Goal: Information Seeking & Learning: Understand process/instructions

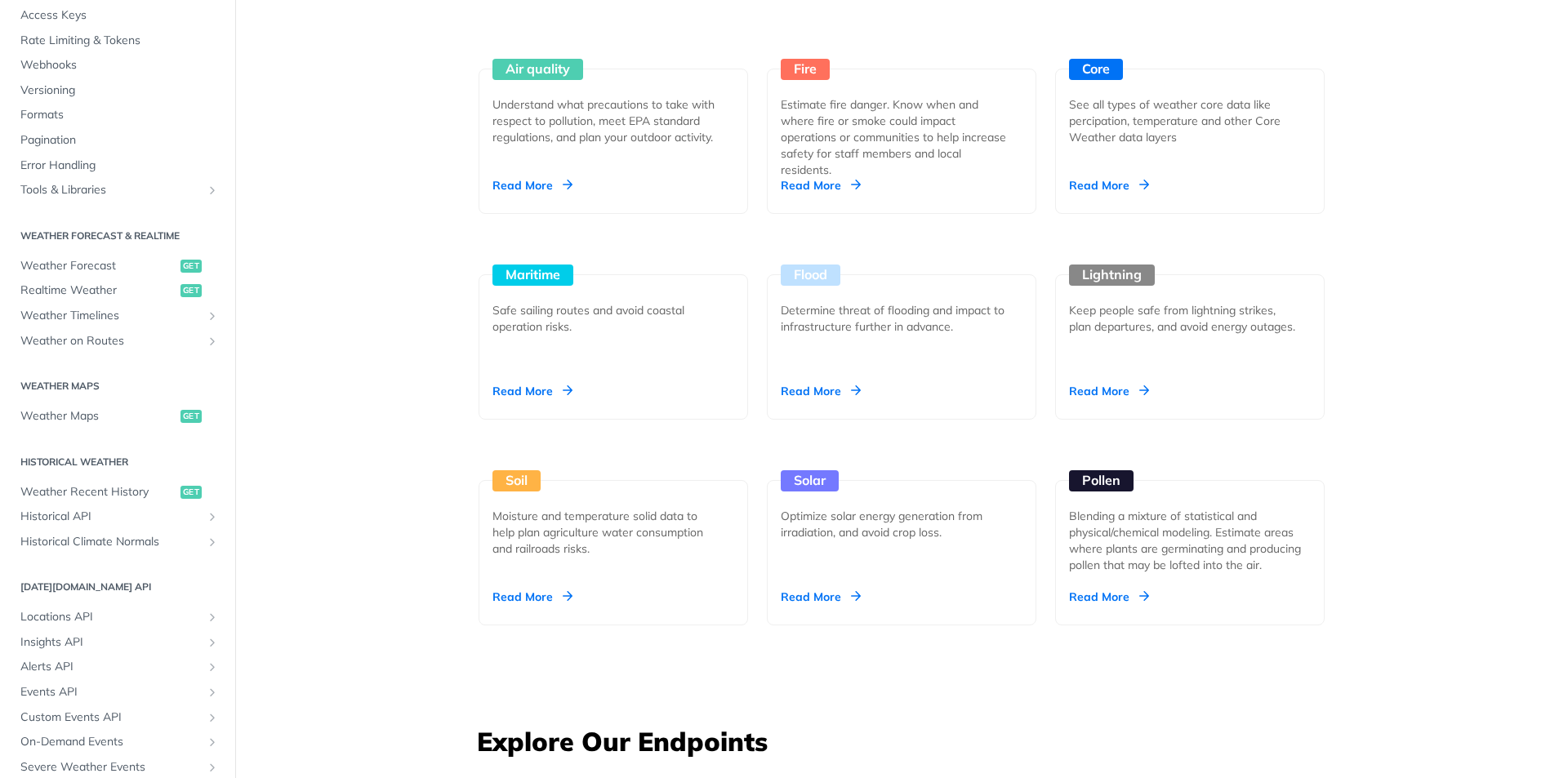
scroll to position [163, 0]
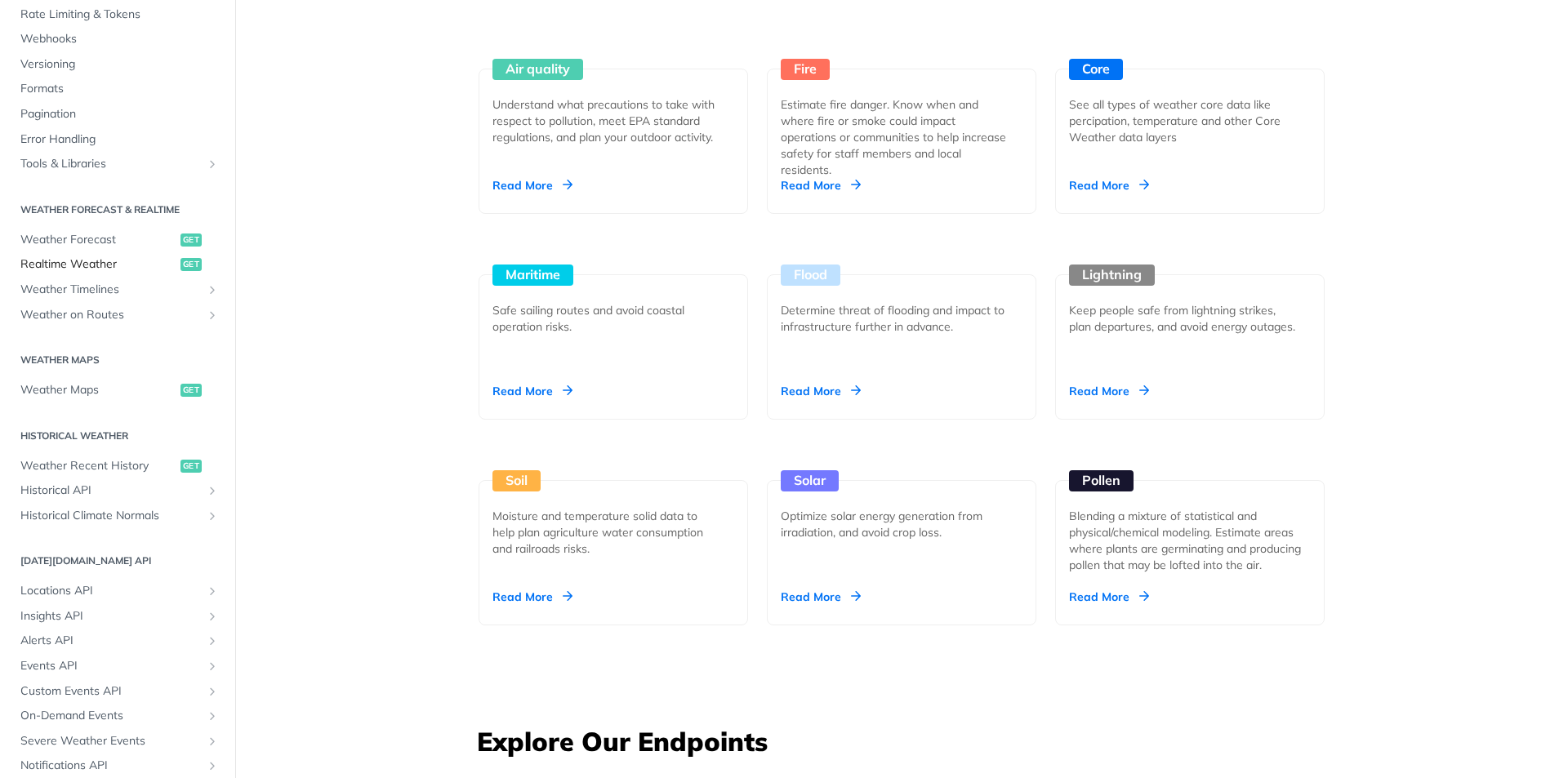
click at [74, 267] on span "Realtime Weather" at bounding box center [98, 264] width 156 height 16
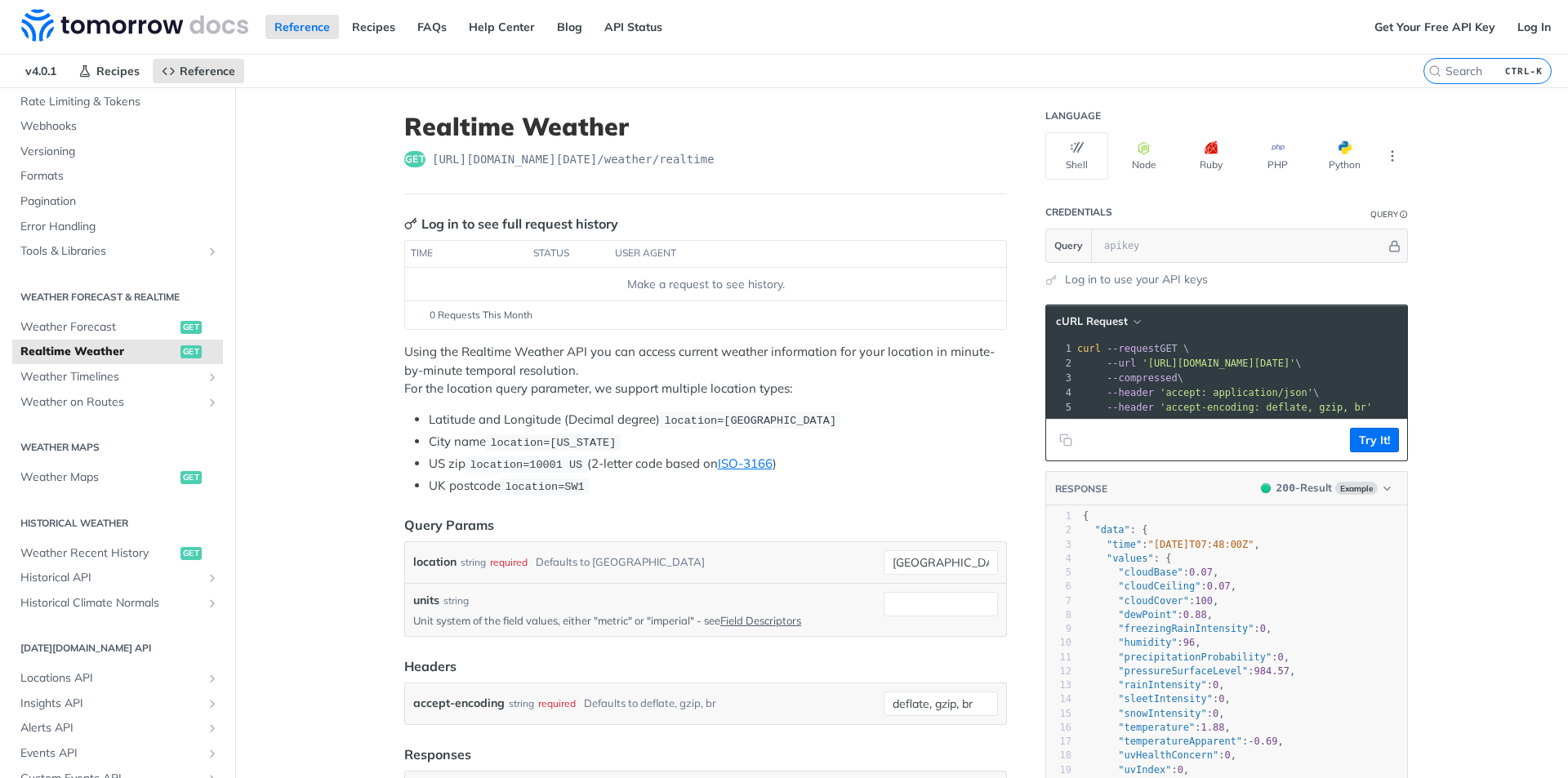
click at [1271, 380] on pre "--compressed \" at bounding box center [1278, 377] width 410 height 14
click at [1363, 397] on pre "--header 'accept: application/json' \" at bounding box center [1278, 392] width 410 height 14
click at [1297, 413] on pre "--header 'accept-encoding: deflate, gzip, br'" at bounding box center [1278, 407] width 410 height 14
click at [1334, 402] on span "'accept-encoding: deflate, gzip, br'" at bounding box center [1265, 408] width 212 height 11
drag, startPoint x: 1346, startPoint y: 404, endPoint x: 1219, endPoint y: 388, distance: 128.0
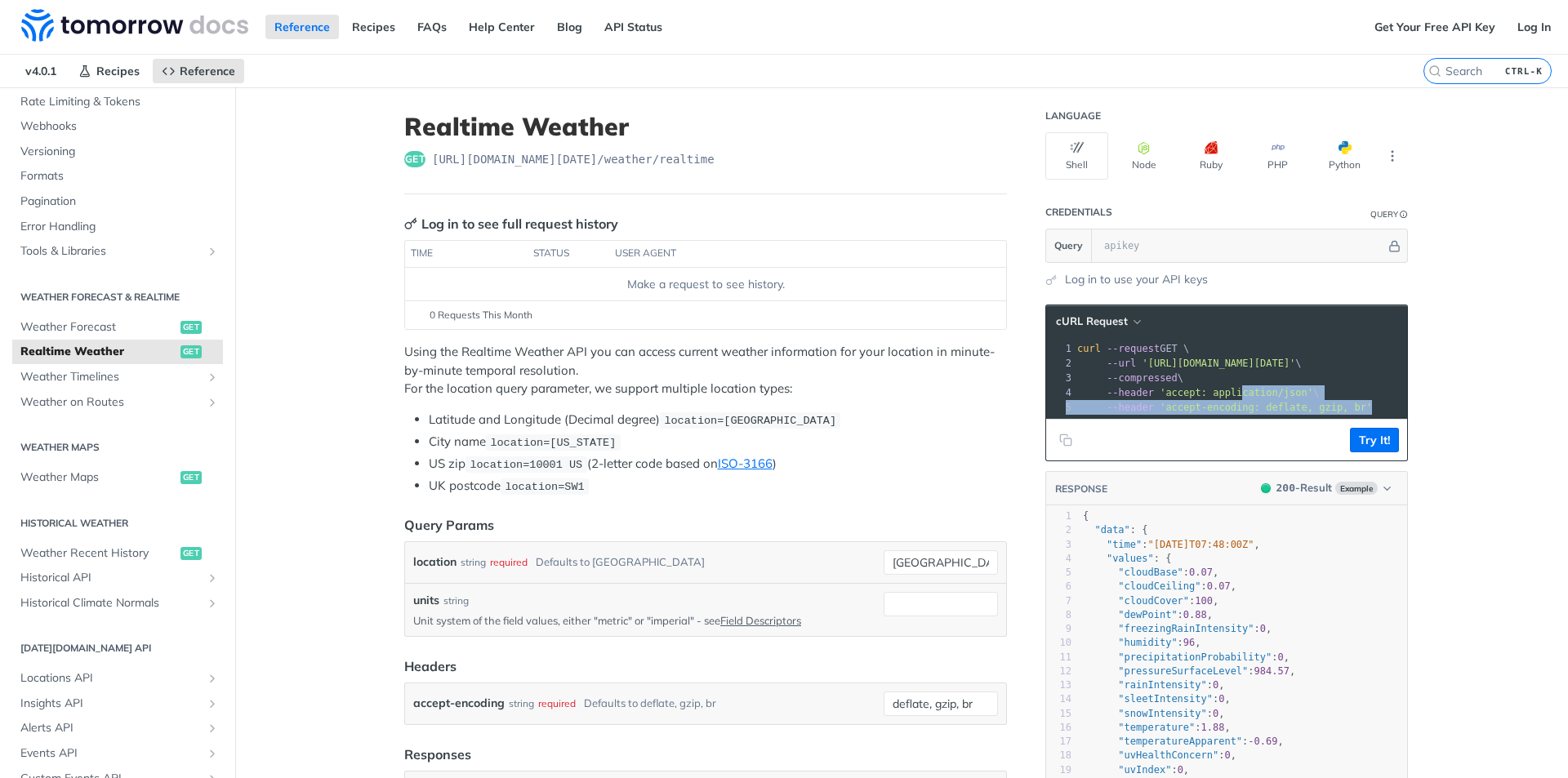
click at [1219, 388] on div "1 curl --request GET \ 2 --url '[URL][DOMAIN_NAME][DATE]' \ 3 --compressed \ 4 …" at bounding box center [1278, 377] width 410 height 73
click at [1373, 452] on button "Try It!" at bounding box center [1374, 440] width 49 height 25
click at [1107, 229] on section "Query" at bounding box center [1226, 246] width 363 height 34
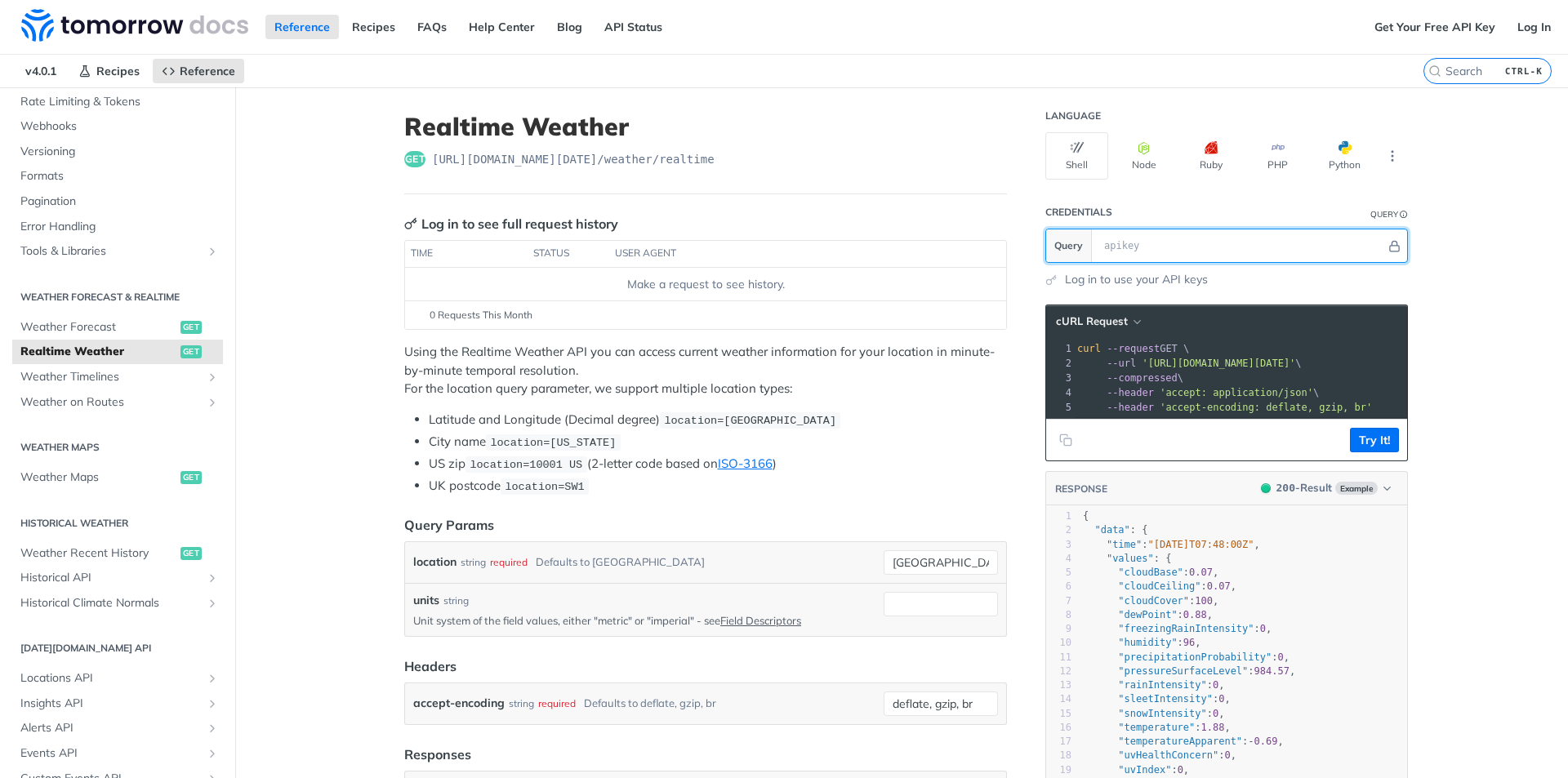
click at [1126, 243] on input "text" at bounding box center [1240, 246] width 290 height 32
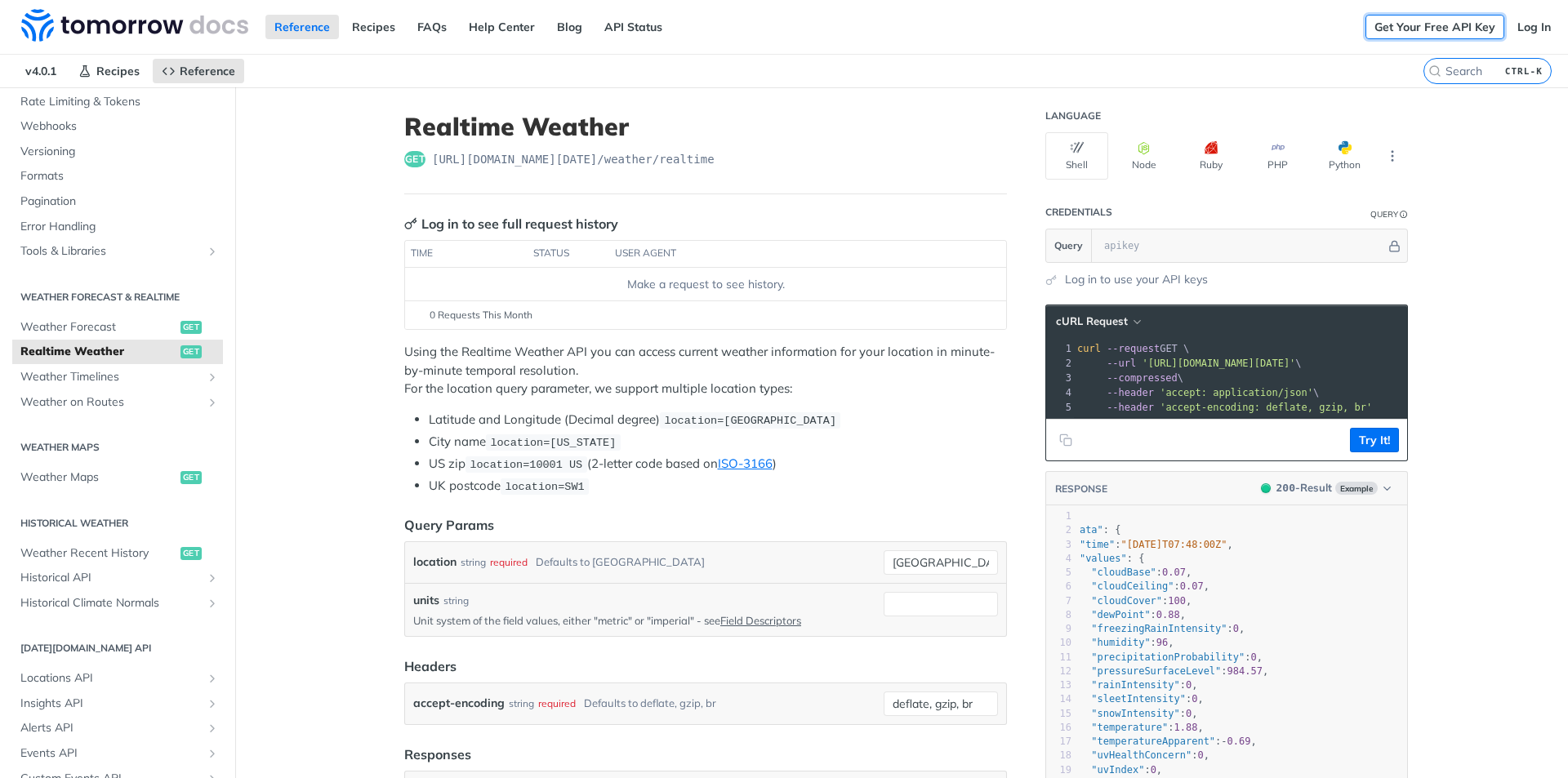
click at [1441, 28] on link "Get Your Free API Key" at bounding box center [1435, 27] width 139 height 25
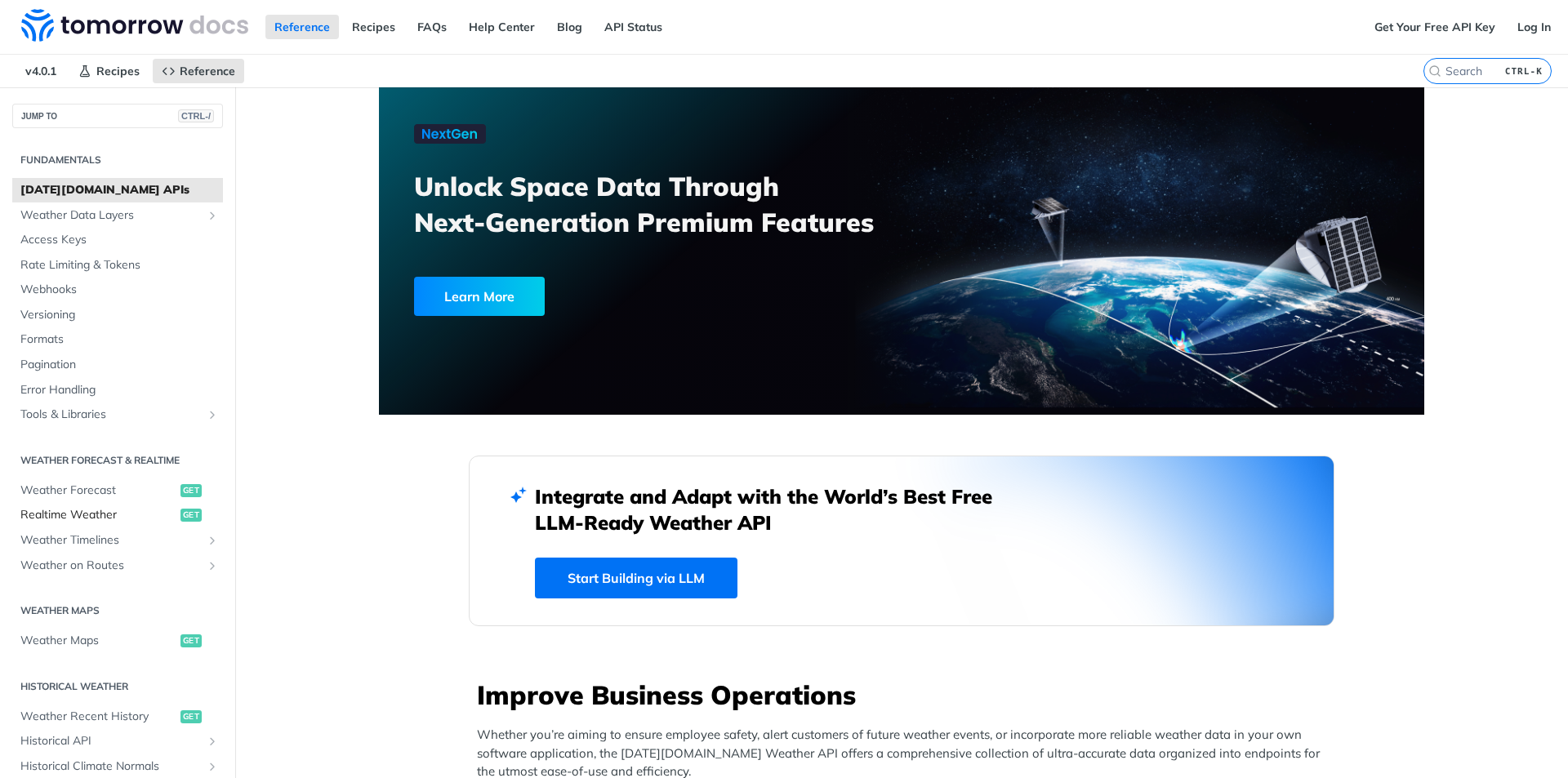
click at [66, 517] on span "Realtime Weather" at bounding box center [98, 514] width 156 height 16
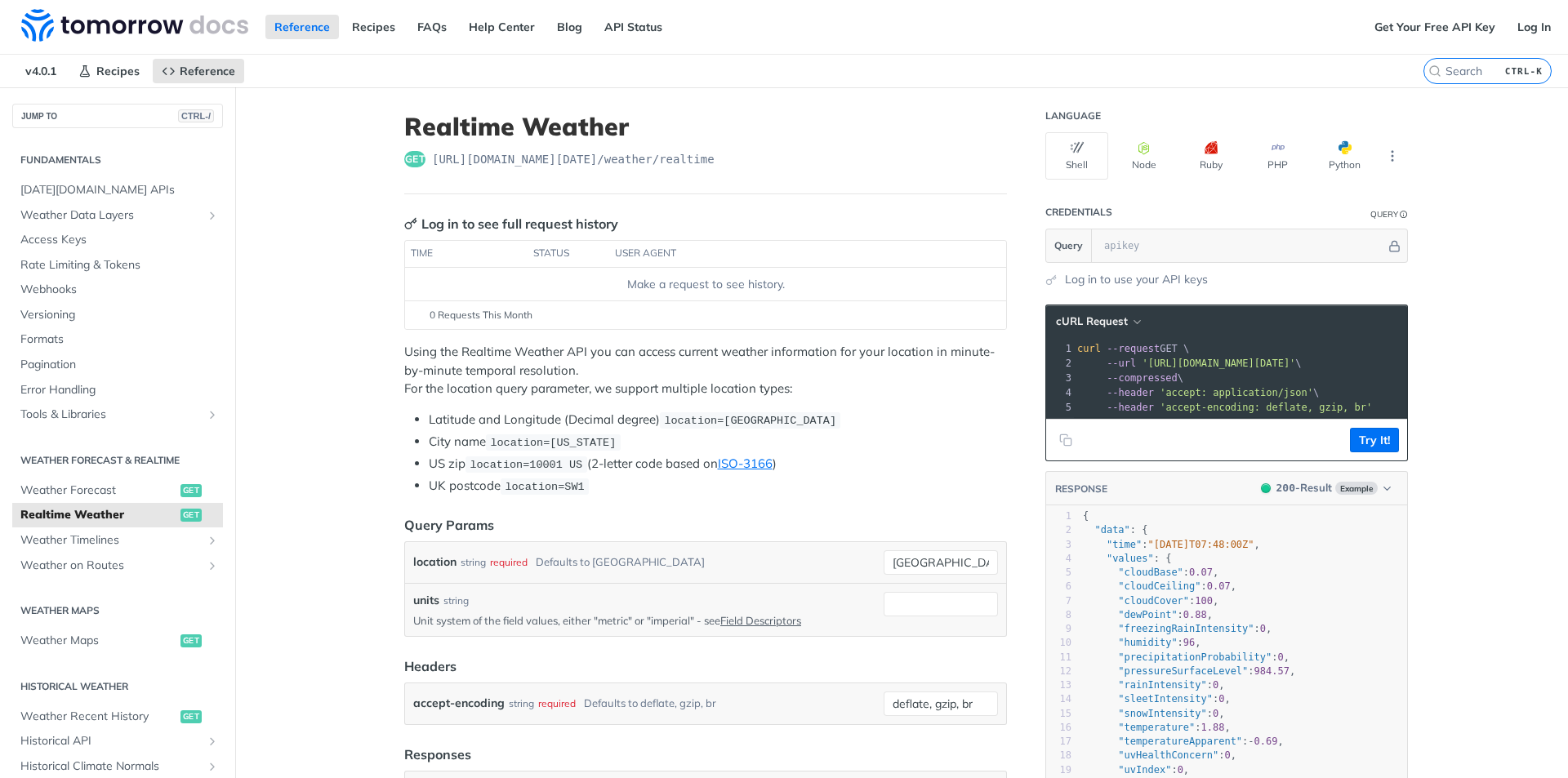
click at [1243, 364] on span "'[URL][DOMAIN_NAME][DATE]'" at bounding box center [1217, 363] width 153 height 11
click at [1146, 244] on input "text" at bounding box center [1240, 246] width 290 height 32
paste input "0Wyn7VbPUzm9w5Sa1rsQwzQMDS3jCG0y"
type input "0Wyn7VbPUzm9w5Sa1rsQwzQMDS3jCG0y"
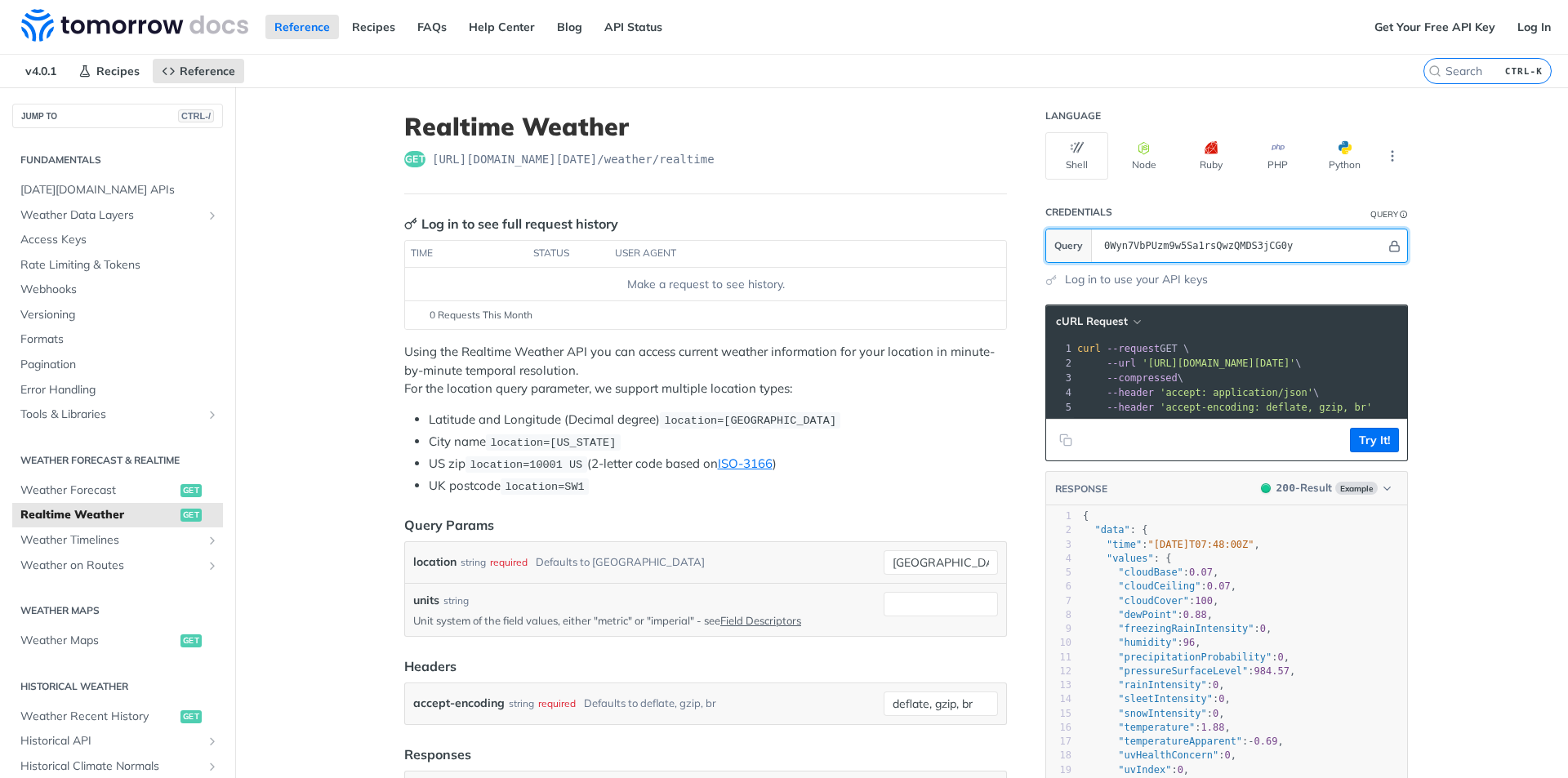
click at [1390, 248] on icon "Hide" at bounding box center [1394, 246] width 12 height 12
click at [1270, 397] on span "'accept: application/json'" at bounding box center [1236, 392] width 153 height 11
click at [1371, 445] on button "Try It!" at bounding box center [1374, 440] width 49 height 25
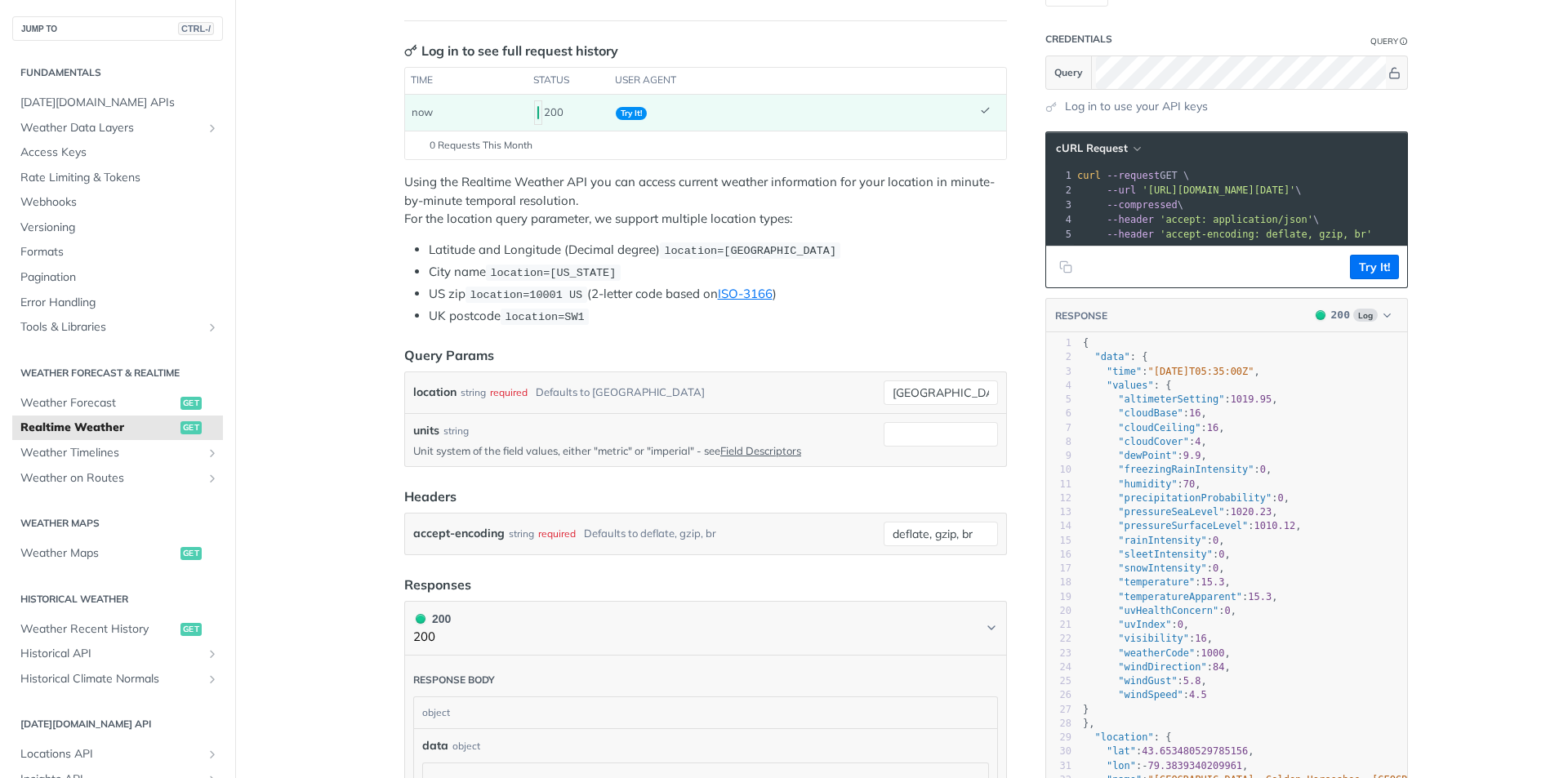
scroll to position [82, 0]
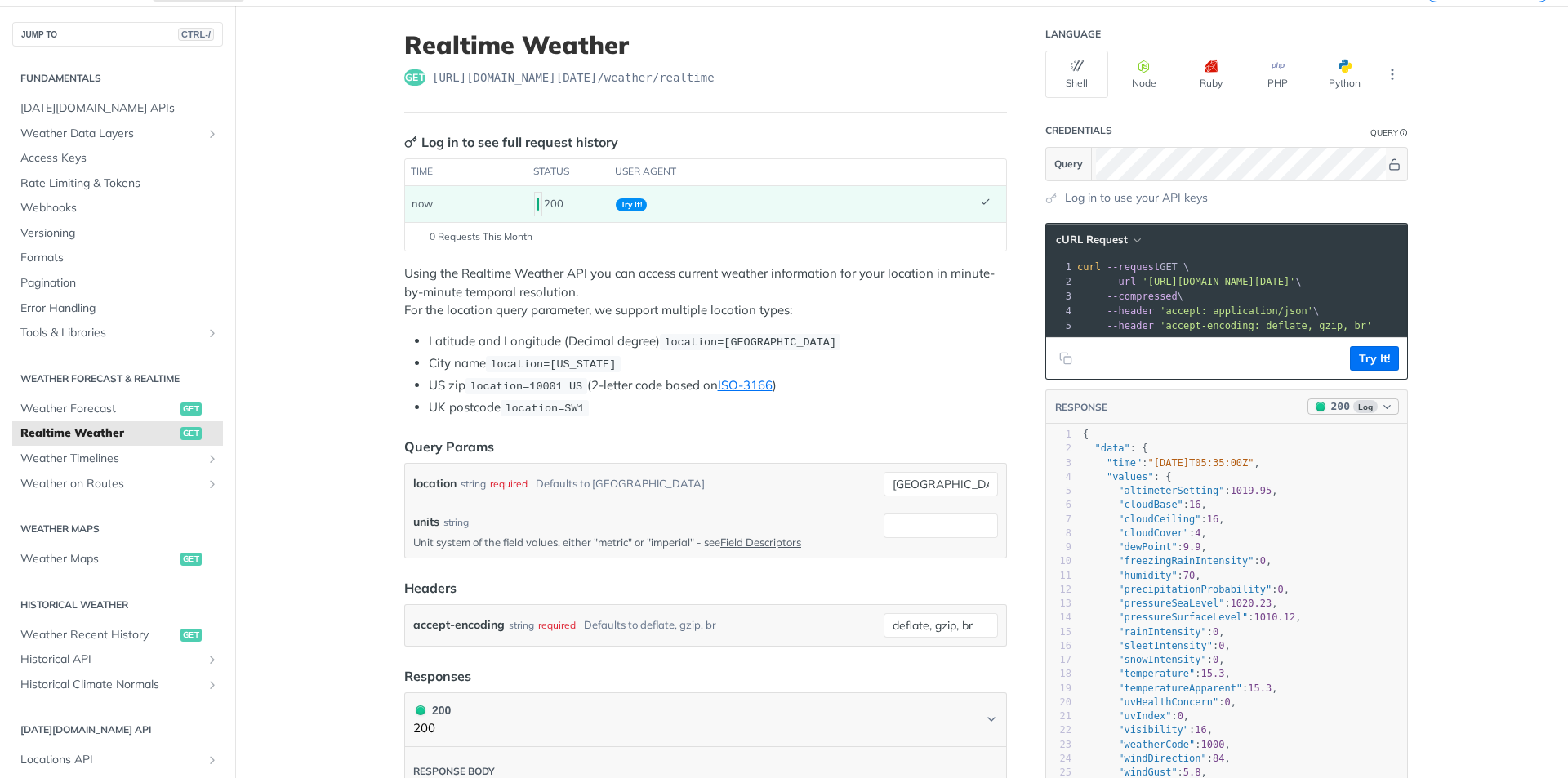
click at [1387, 414] on button "200 Log" at bounding box center [1353, 406] width 91 height 16
click at [1468, 438] on main "JUMP TO CTRL-/ Fundamentals [DATE][DOMAIN_NAME] APIs Weather Data Layers Core P…" at bounding box center [784, 742] width 1568 height 1472
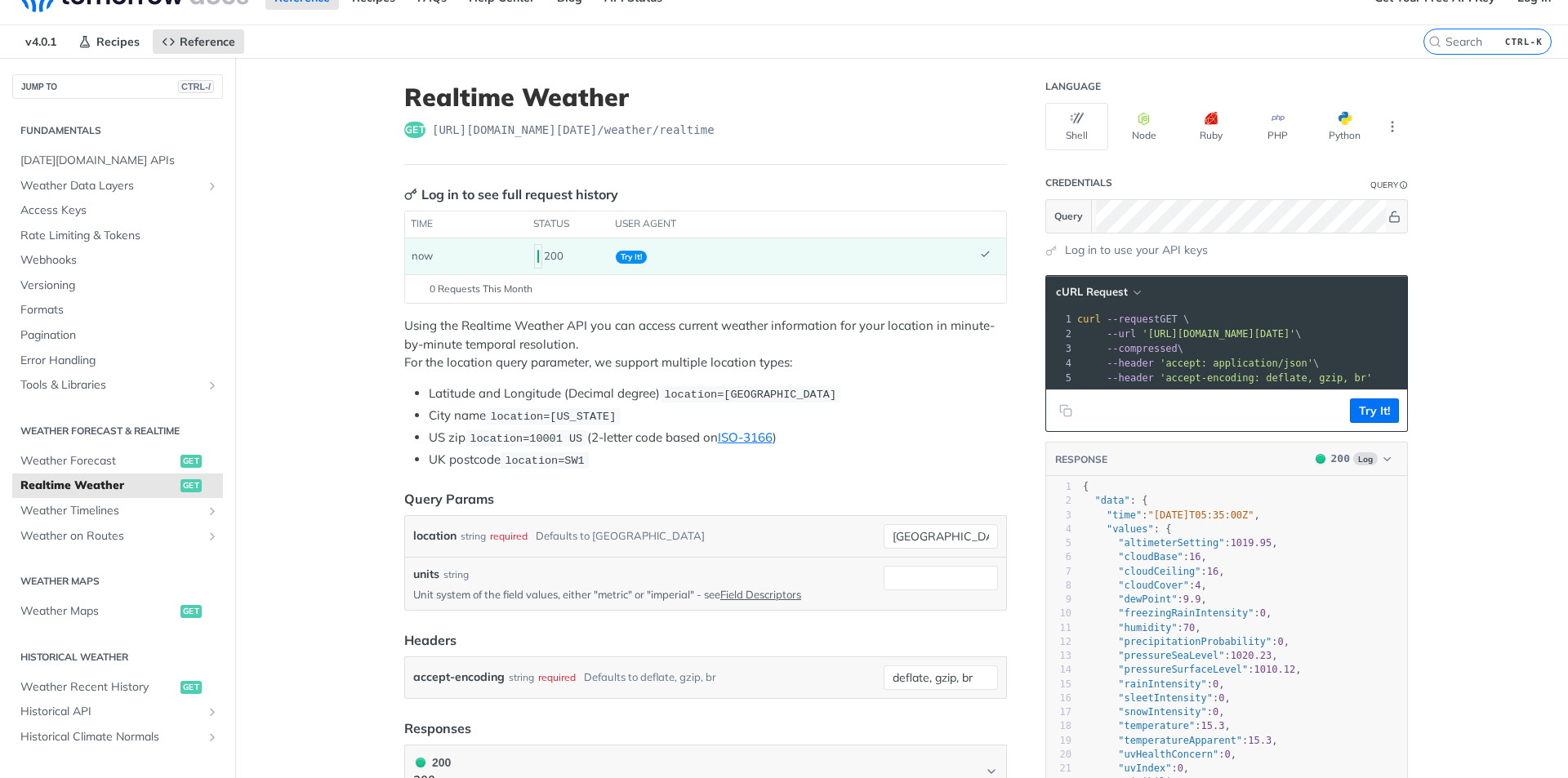
scroll to position [0, 0]
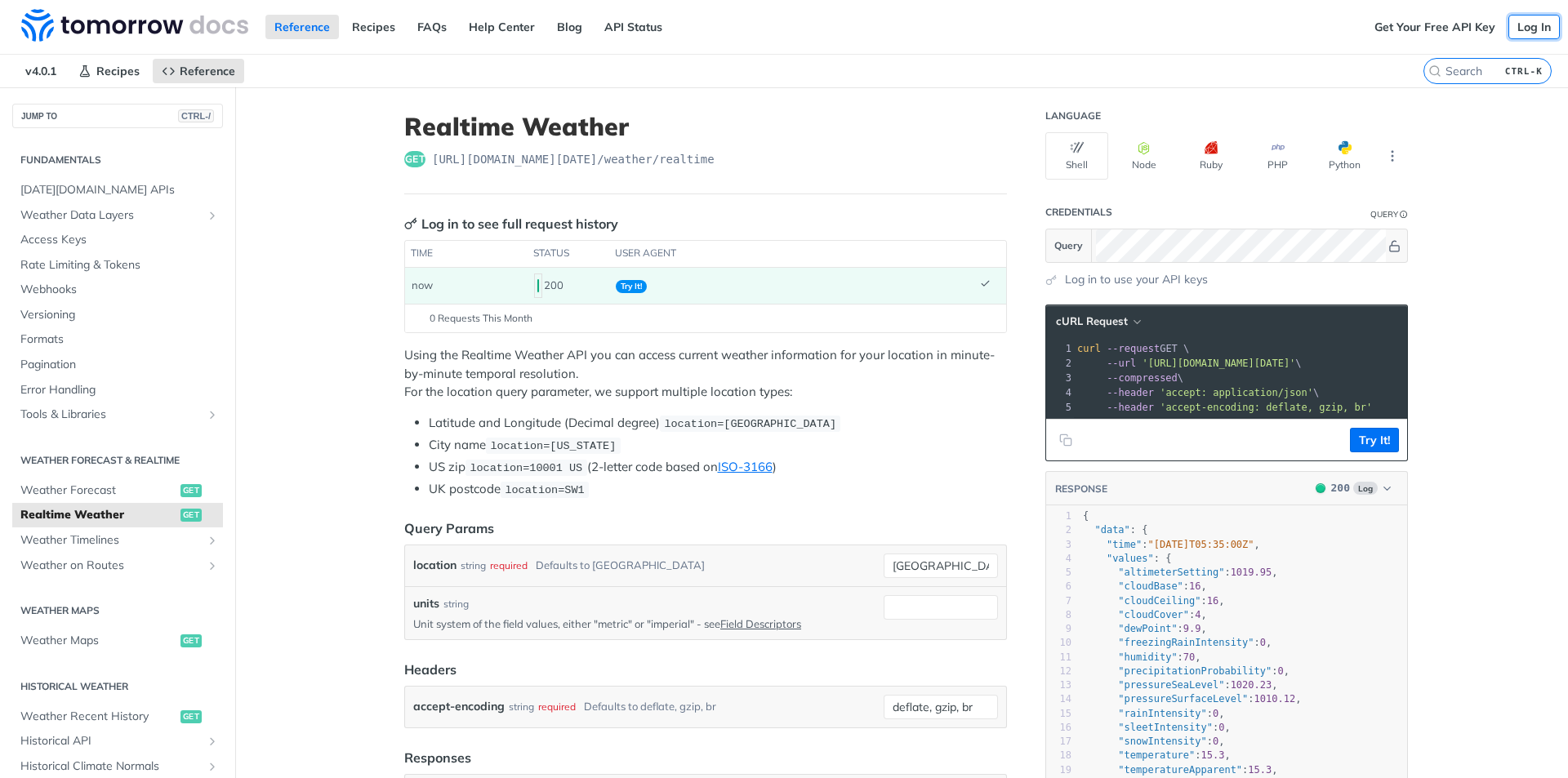
click at [1518, 30] on link "Log In" at bounding box center [1534, 27] width 51 height 25
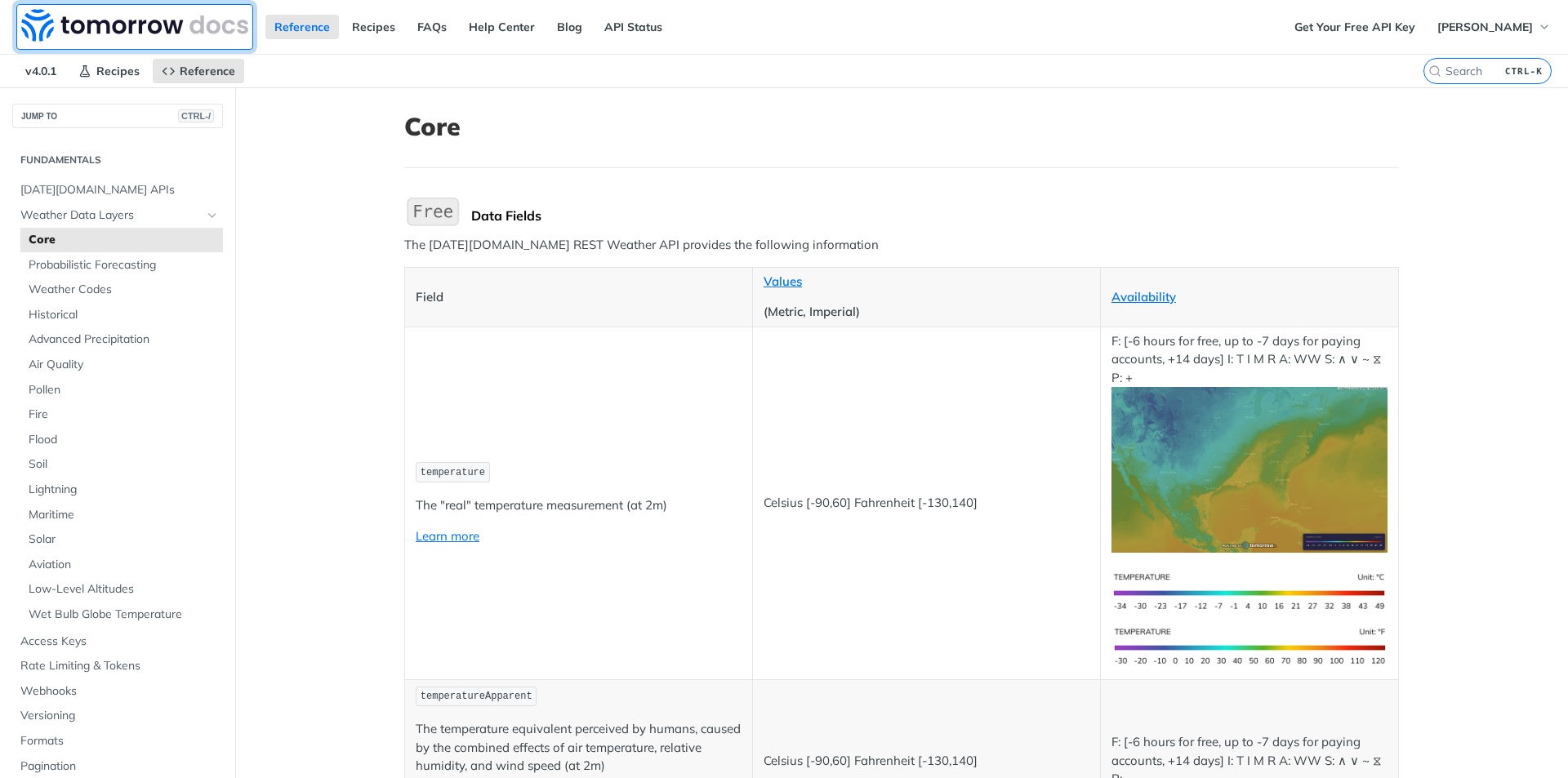
click at [103, 22] on img at bounding box center [134, 25] width 227 height 32
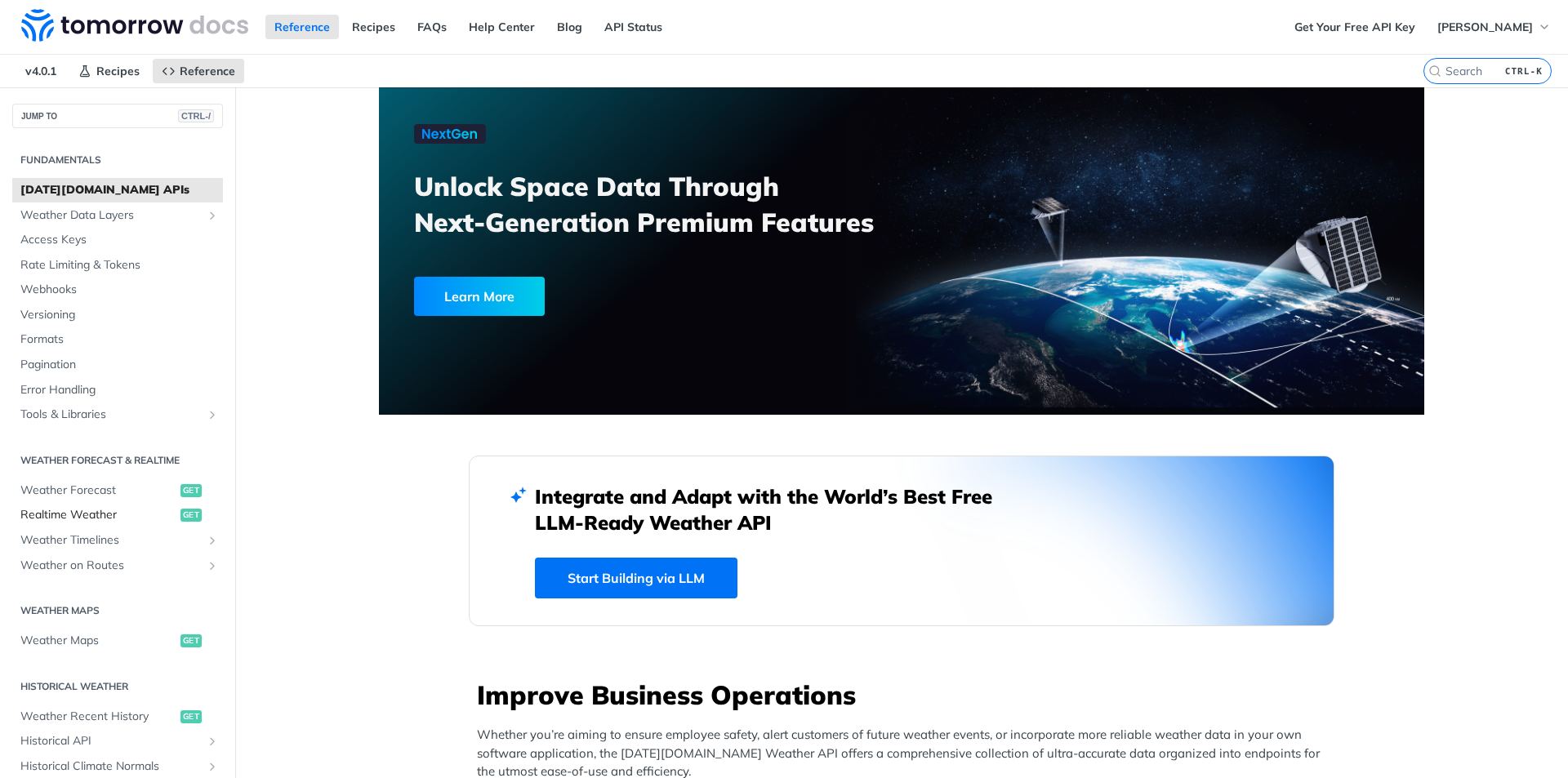
click at [92, 516] on span "Realtime Weather" at bounding box center [98, 514] width 156 height 16
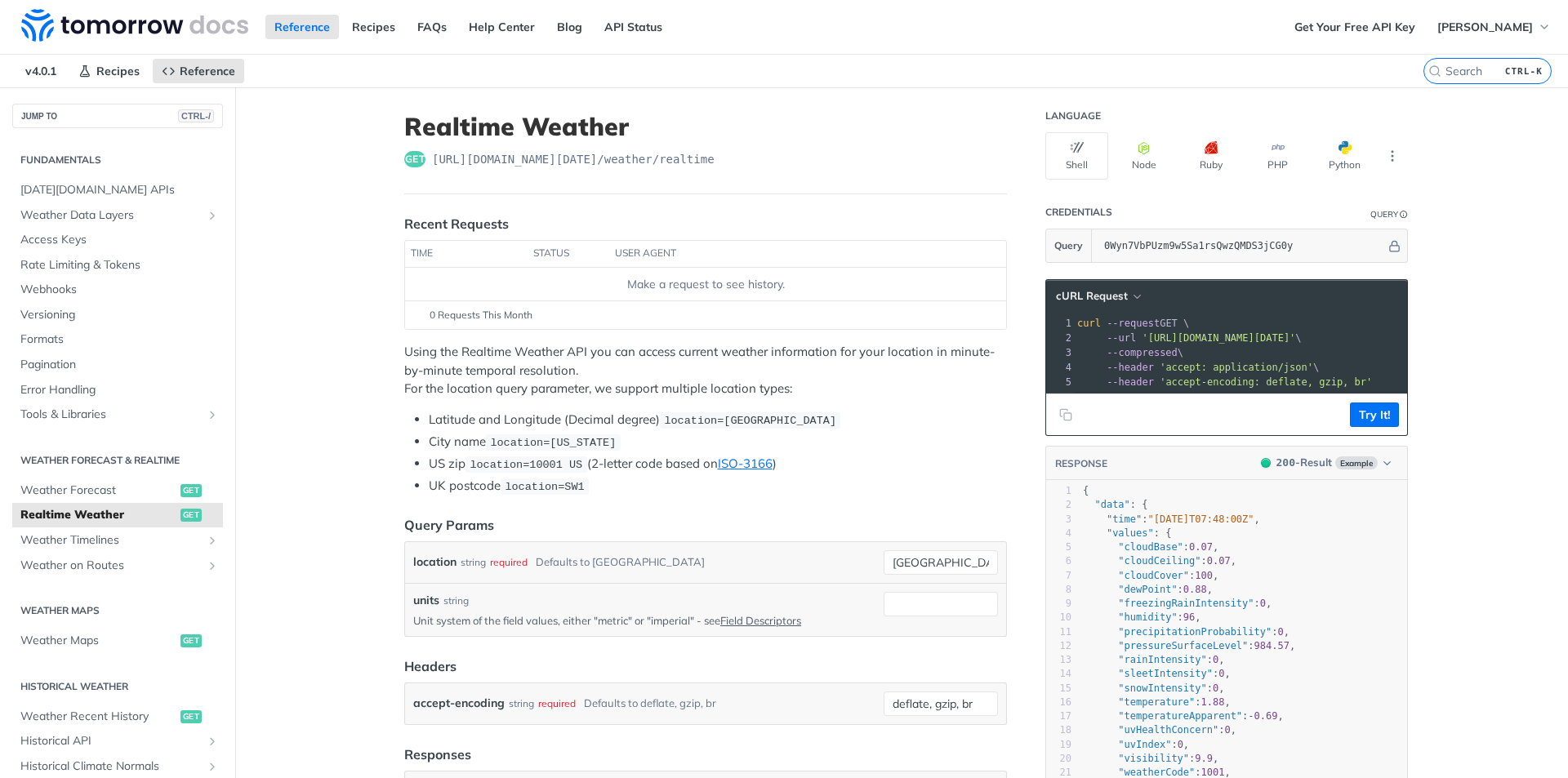
click at [1196, 334] on span "'[URL][DOMAIN_NAME][DATE]'" at bounding box center [1217, 338] width 153 height 11
click at [1344, 378] on pre "--header 'accept-encoding: deflate, gzip, br'" at bounding box center [1386, 381] width 626 height 14
